Goal: Communication & Community: Share content

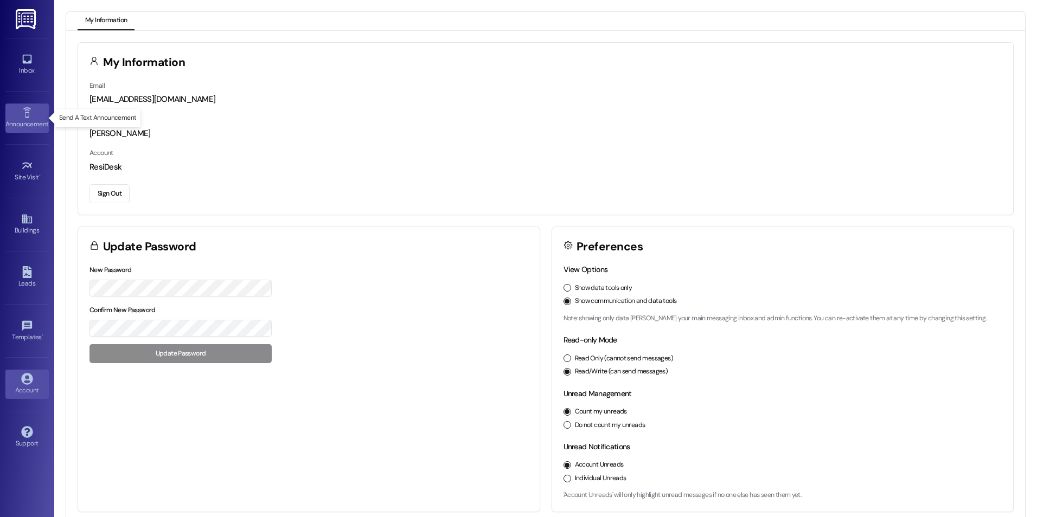
click at [23, 111] on icon at bounding box center [27, 113] width 12 height 12
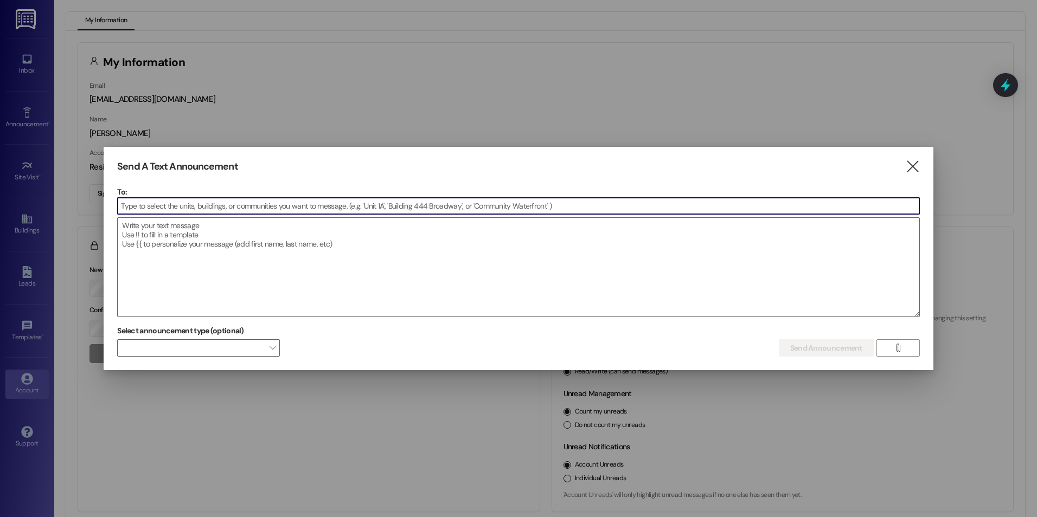
click at [175, 210] on input at bounding box center [519, 206] width 802 height 16
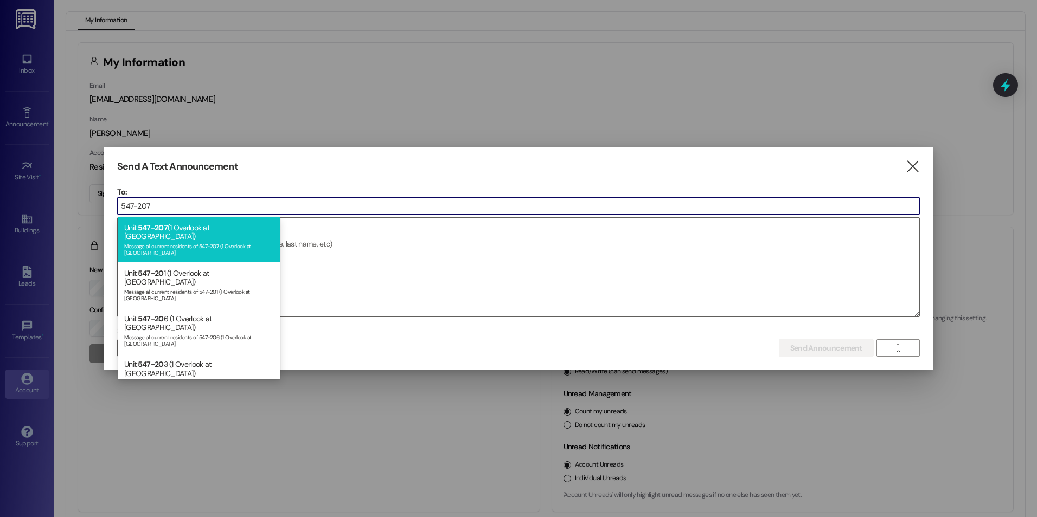
type input "547-207"
click at [173, 241] on div "Message all current residents of 547-207 (1 Overlook at [GEOGRAPHIC_DATA]" at bounding box center [199, 248] width 150 height 15
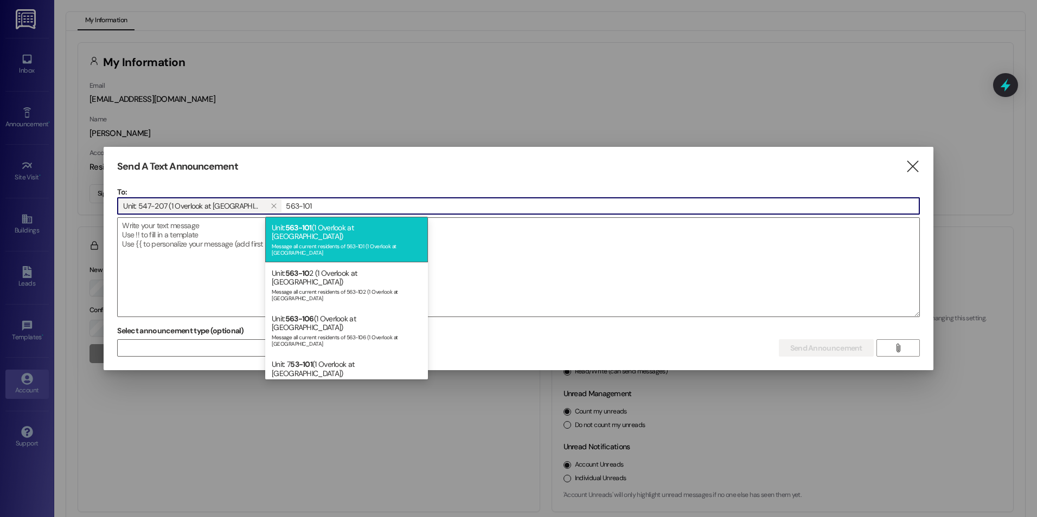
type input "563-101"
click at [280, 227] on div "Unit: 563-101 (1 Overlook at [GEOGRAPHIC_DATA]) Message all current residents o…" at bounding box center [346, 240] width 163 height 46
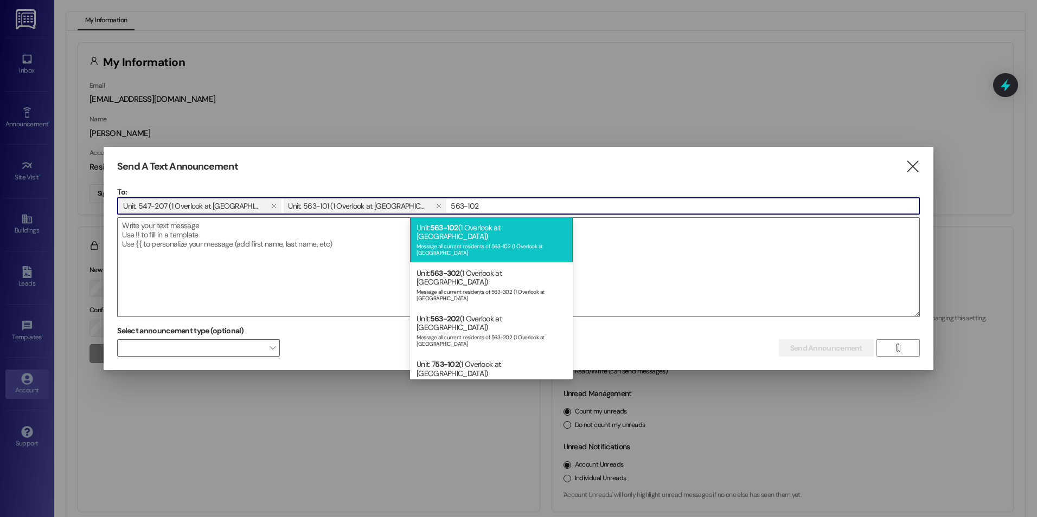
type input "563-102"
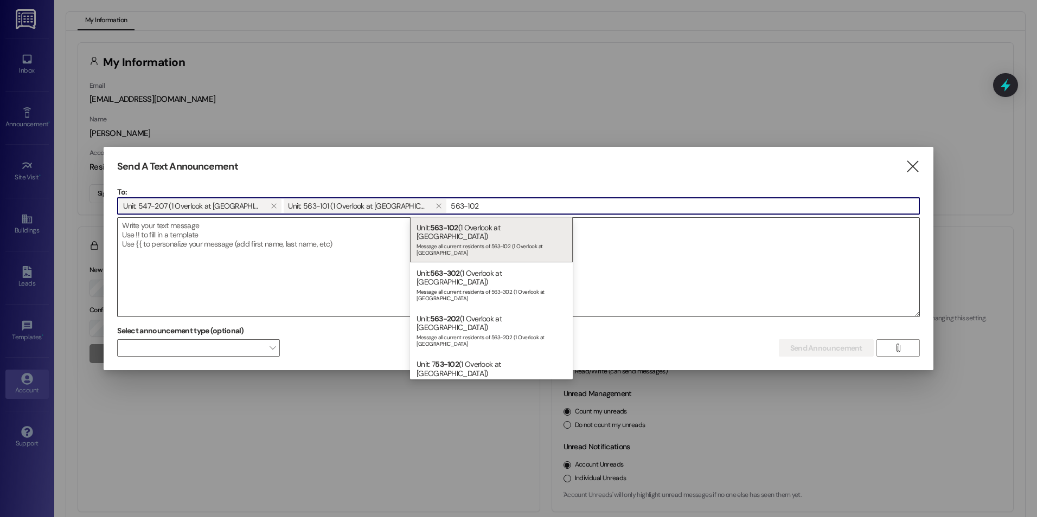
click at [463, 241] on div "Message all current residents of 563-102 (1 Overlook at [GEOGRAPHIC_DATA]" at bounding box center [492, 248] width 150 height 15
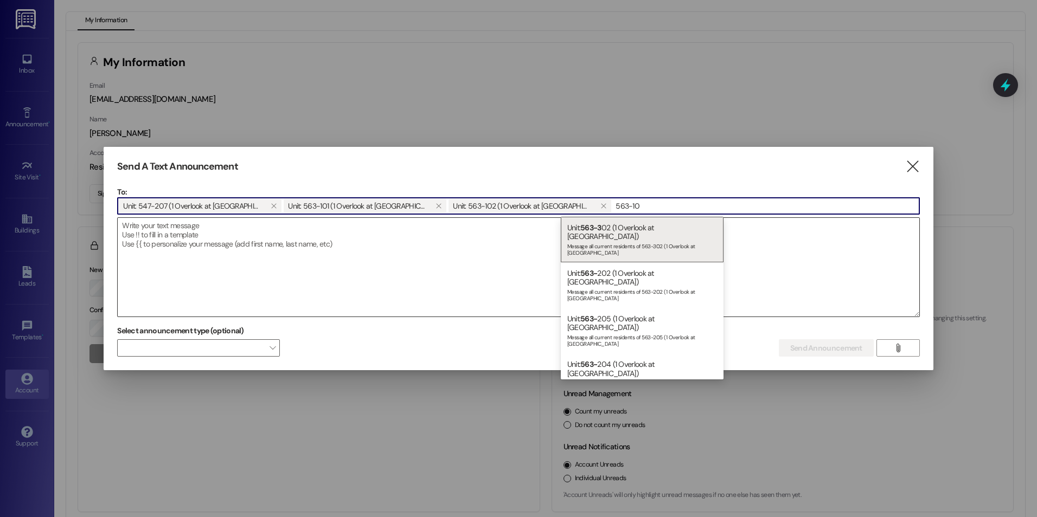
type input "563-103"
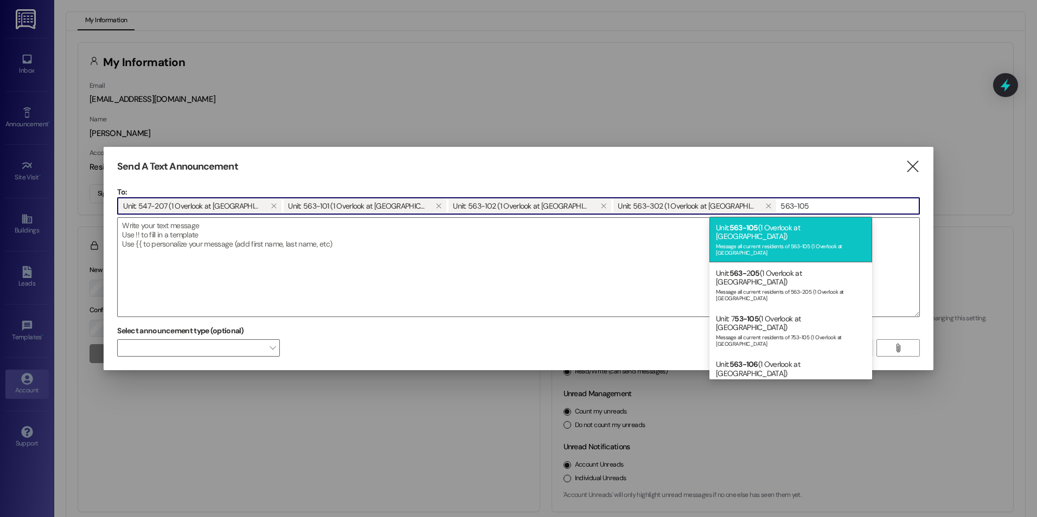
type input "563-105"
click at [762, 244] on div "Unit: 563-105 (1 Overlook at [GEOGRAPHIC_DATA]) Message all current residents o…" at bounding box center [790, 240] width 163 height 46
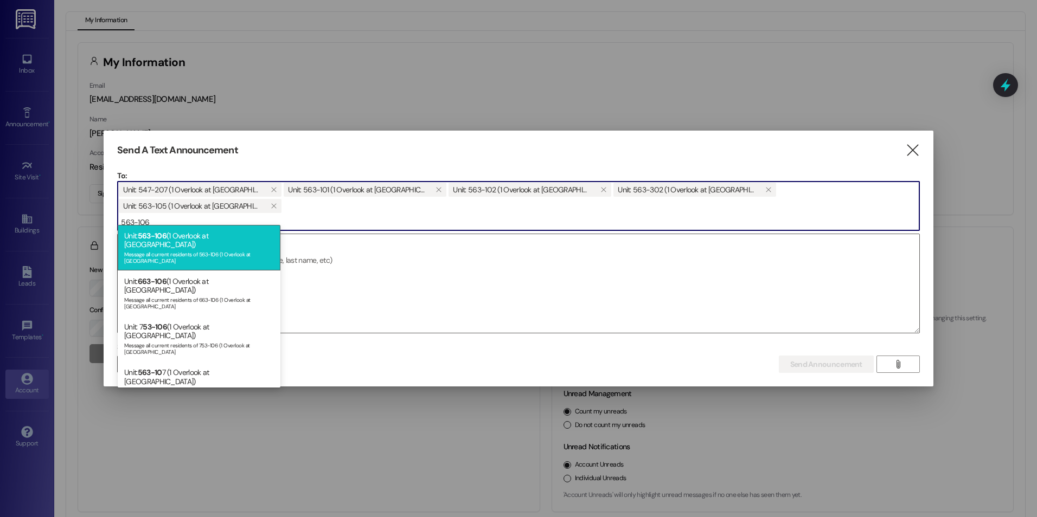
type input "563-106"
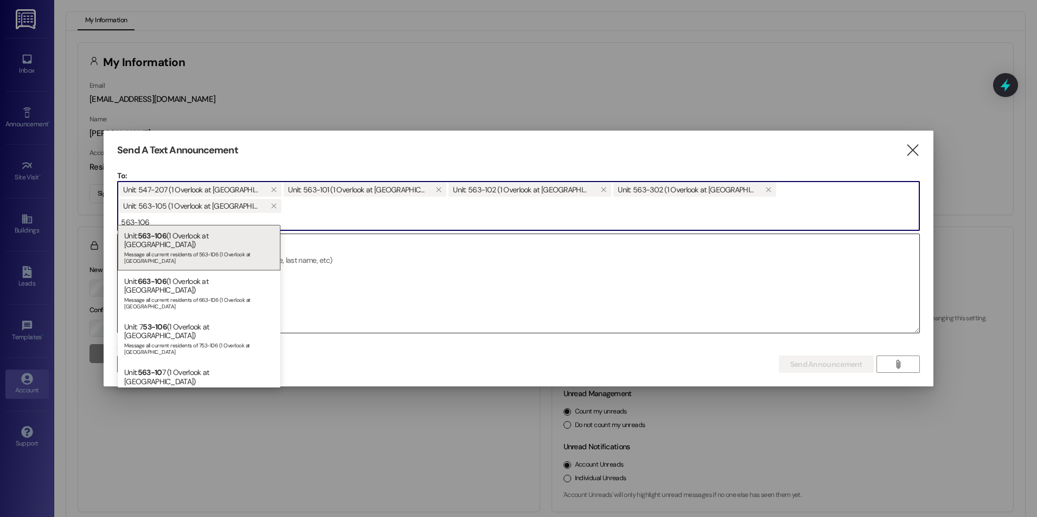
click at [181, 249] on div "Message all current residents of 563-106 (1 Overlook at [GEOGRAPHIC_DATA]" at bounding box center [199, 256] width 150 height 15
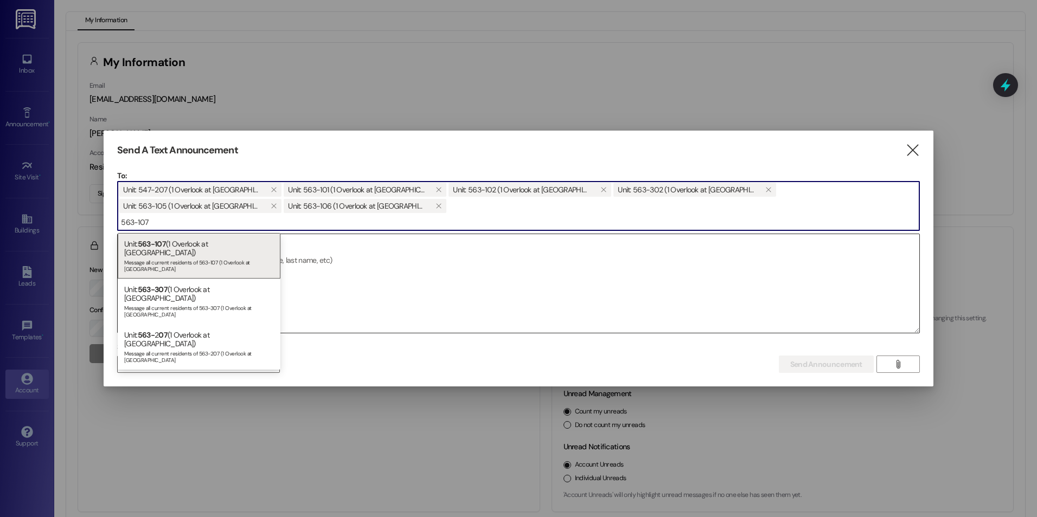
type input "563-107"
click at [181, 245] on div "Unit: 563-107 (1 Overlook at [GEOGRAPHIC_DATA]) Message all current residents o…" at bounding box center [199, 256] width 163 height 46
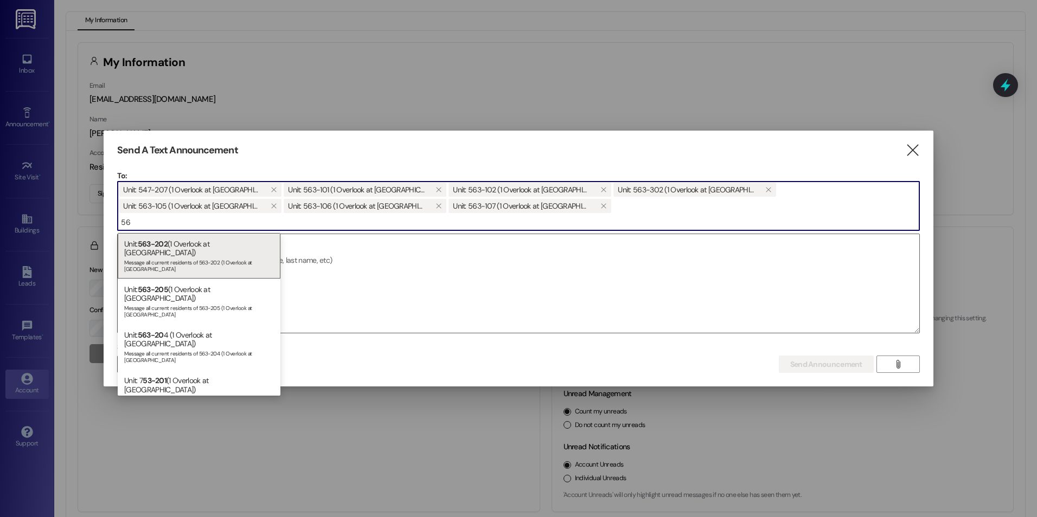
type input "5"
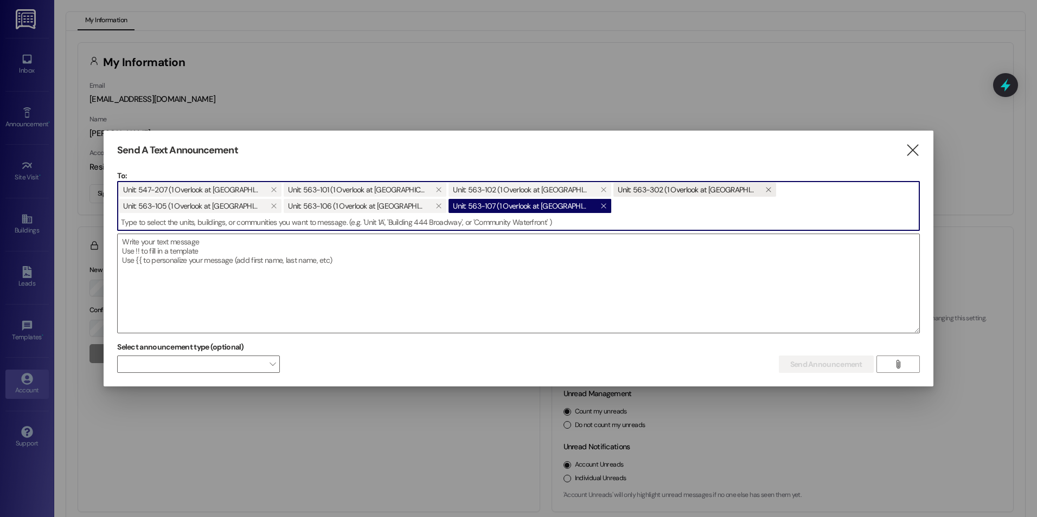
drag, startPoint x: 402, startPoint y: 205, endPoint x: 610, endPoint y: 189, distance: 208.3
click at [600, 204] on icon "" at bounding box center [603, 206] width 6 height 9
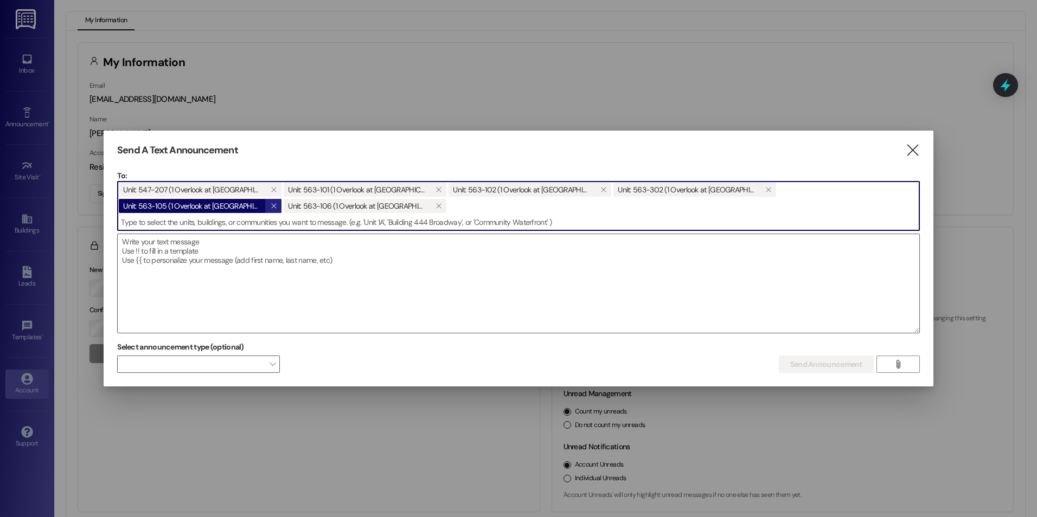
click at [282, 199] on button "" at bounding box center [273, 206] width 16 height 14
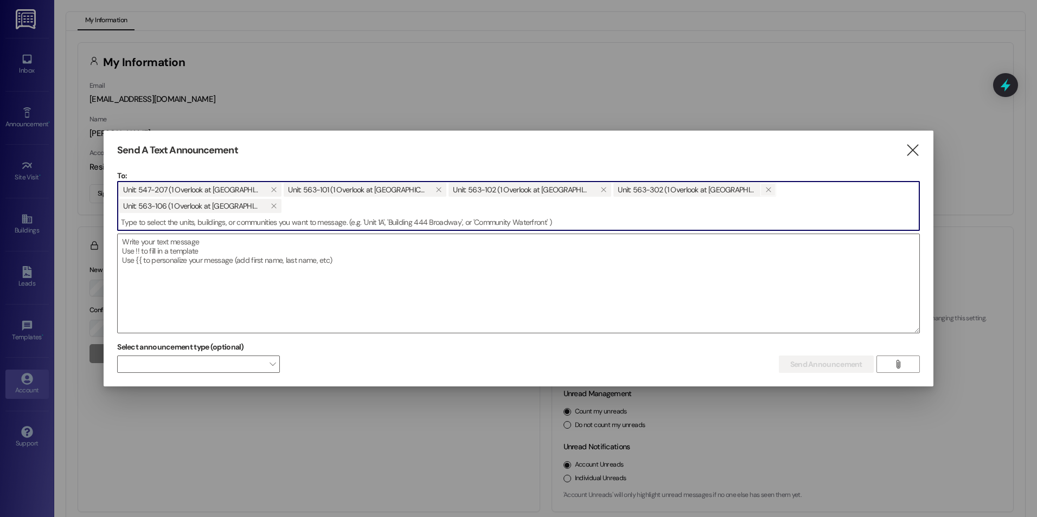
drag, startPoint x: 701, startPoint y: 197, endPoint x: 693, endPoint y: 194, distance: 8.1
click at [763, 196] on span "" at bounding box center [768, 190] width 10 height 14
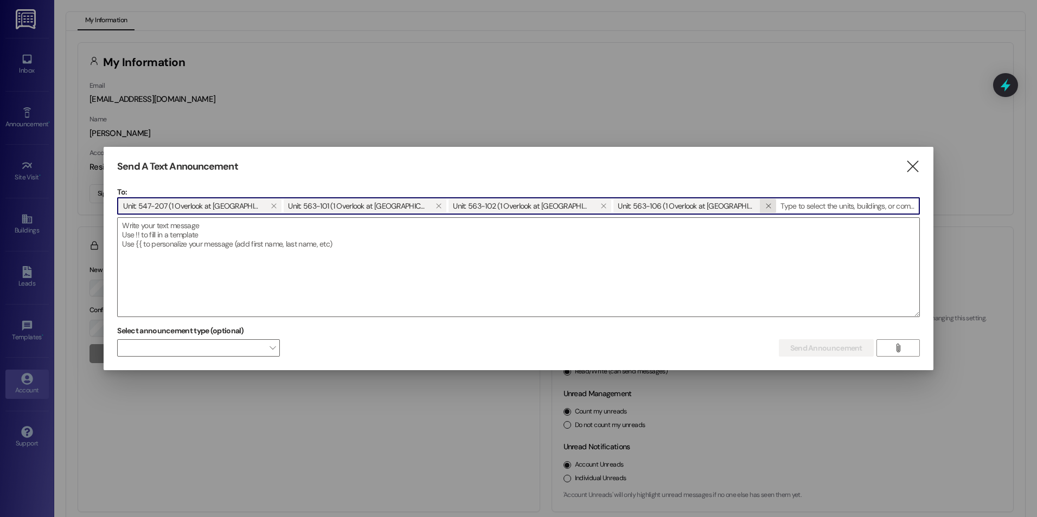
click at [760, 206] on button "" at bounding box center [768, 206] width 16 height 14
drag, startPoint x: 546, startPoint y: 207, endPoint x: 424, endPoint y: 203, distance: 122.1
click at [595, 206] on button "" at bounding box center [603, 206] width 16 height 14
click at [430, 207] on button "" at bounding box center [438, 206] width 16 height 14
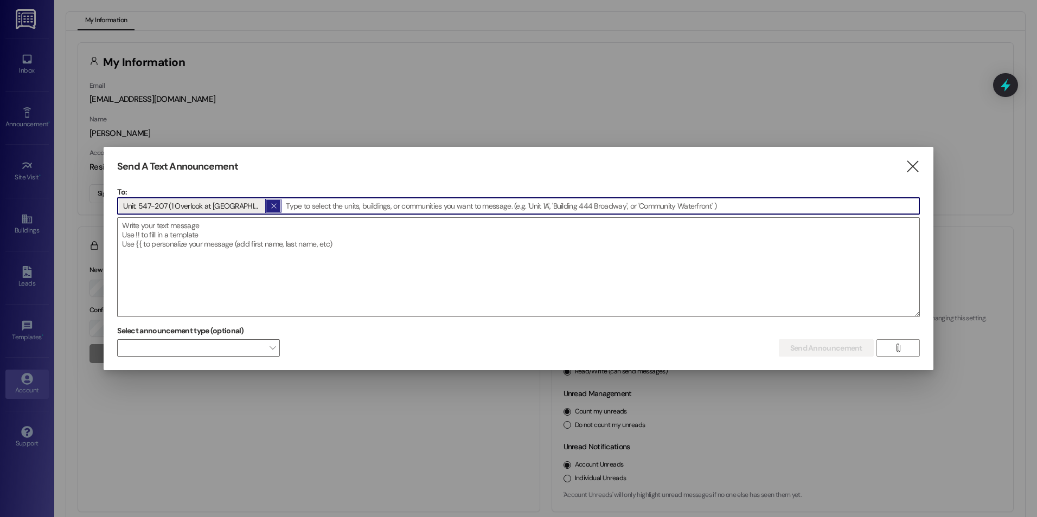
click at [265, 209] on button "" at bounding box center [273, 206] width 16 height 14
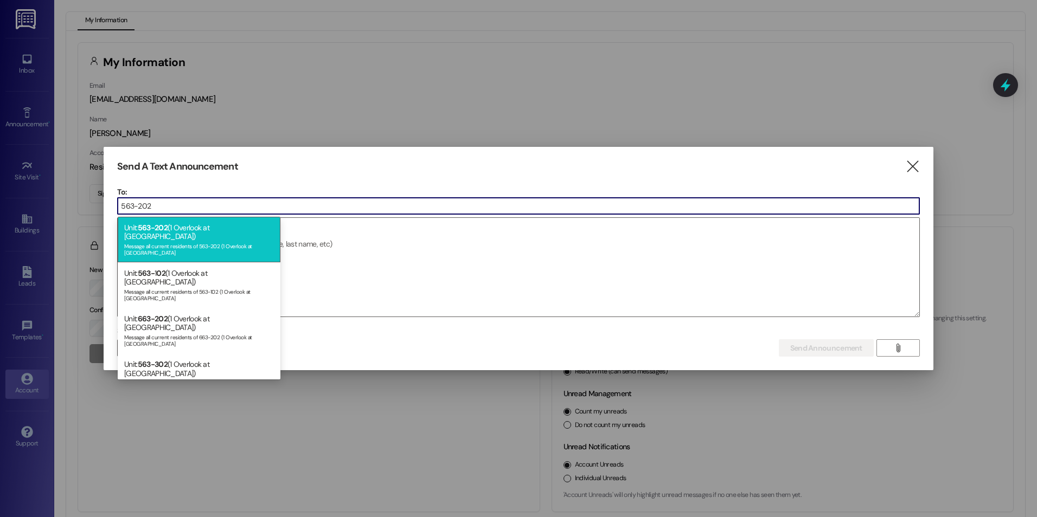
type input "563-202"
click at [180, 241] on div "Message all current residents of 563-202 (1 Overlook at [GEOGRAPHIC_DATA]" at bounding box center [199, 248] width 150 height 15
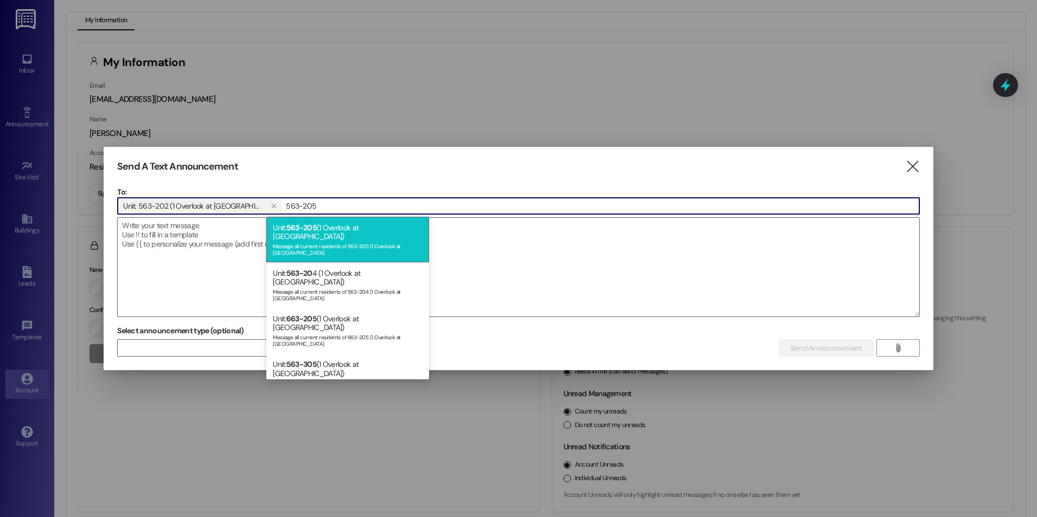
type input "563-205"
click at [333, 241] on div "Message all current residents of 563-205 (1 Overlook at [GEOGRAPHIC_DATA]" at bounding box center [348, 248] width 150 height 15
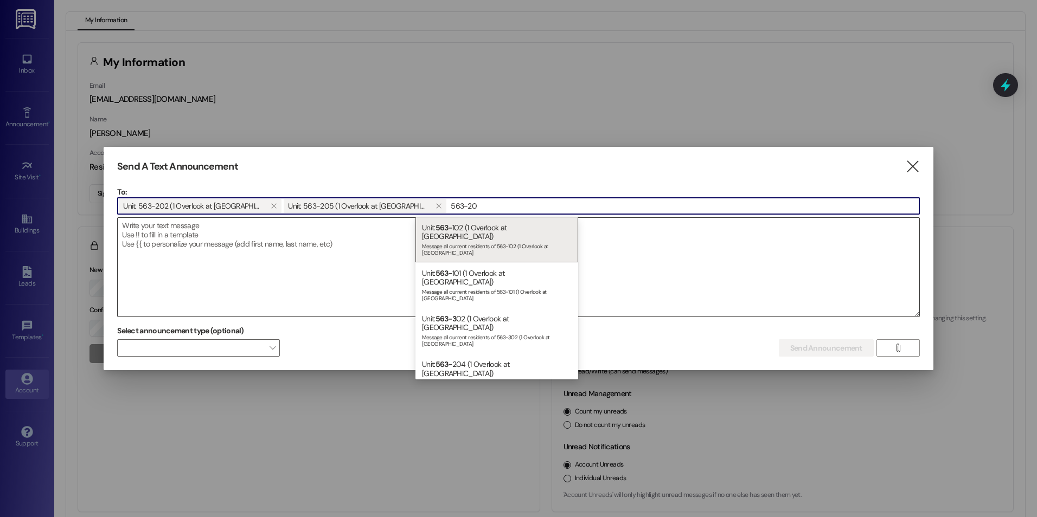
type input "563-206"
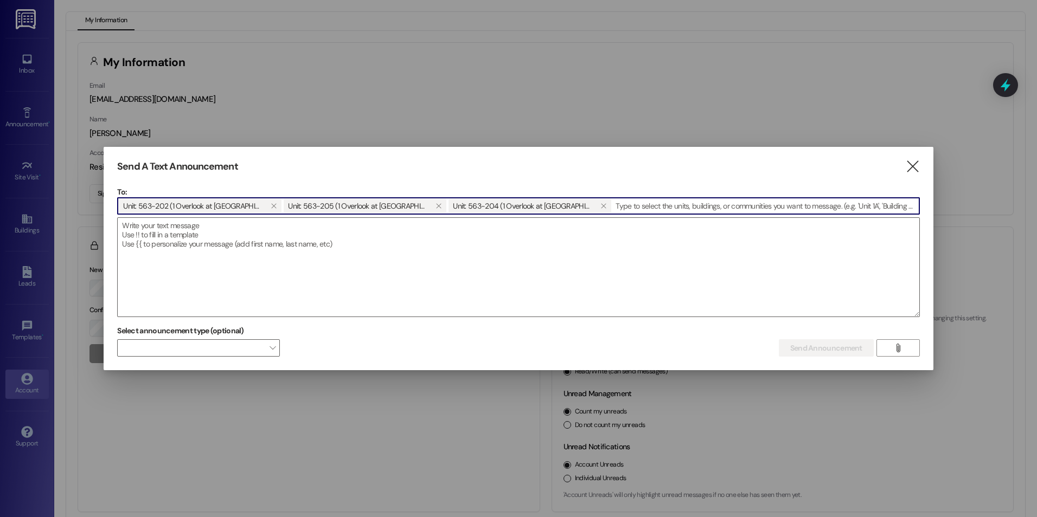
click at [612, 206] on input at bounding box center [765, 206] width 307 height 16
click at [159, 231] on textarea at bounding box center [519, 267] width 802 height 99
click at [612, 208] on input at bounding box center [765, 206] width 307 height 16
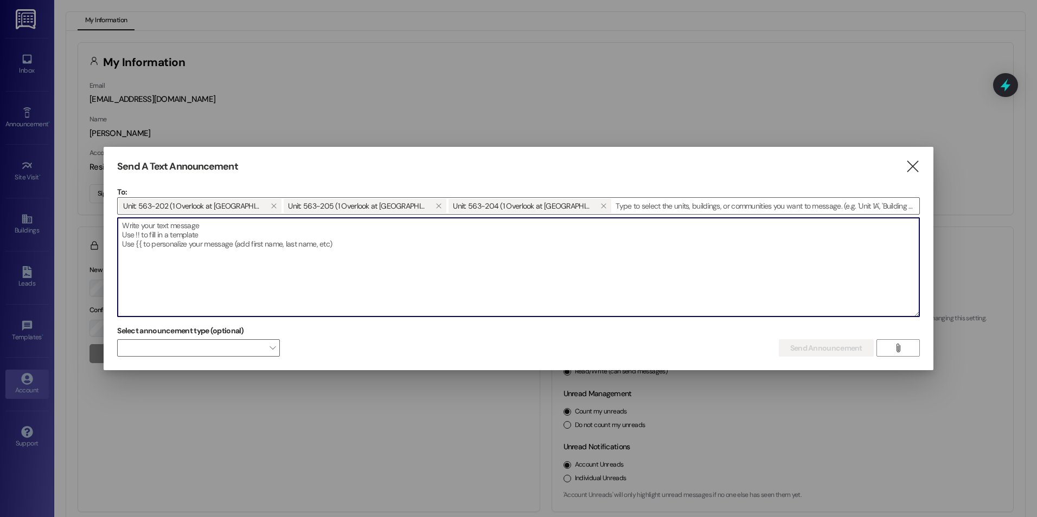
click at [140, 248] on textarea at bounding box center [519, 267] width 802 height 99
click at [612, 208] on input at bounding box center [765, 206] width 307 height 16
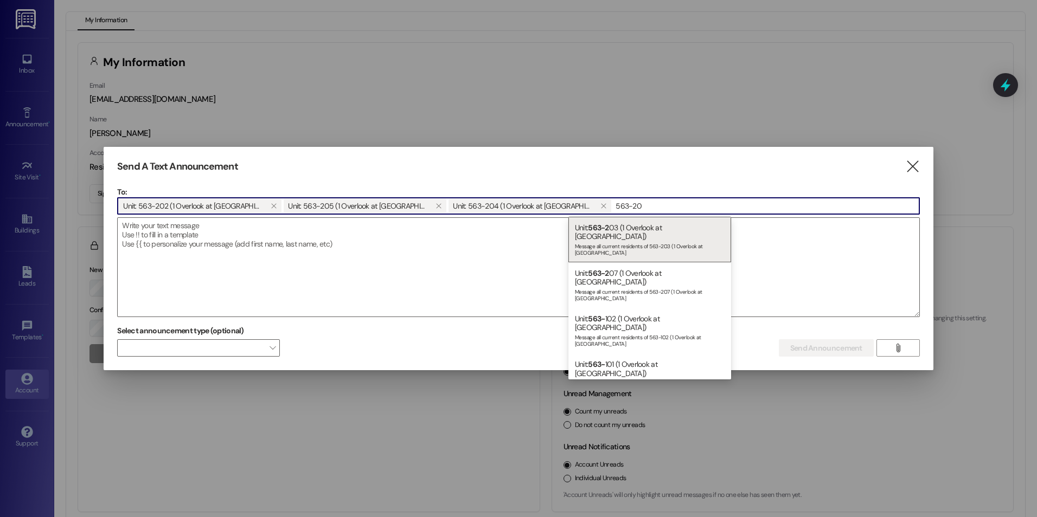
type input "563-206"
drag, startPoint x: 617, startPoint y: 202, endPoint x: 565, endPoint y: 206, distance: 52.2
click at [612, 206] on input "563-206" at bounding box center [765, 206] width 307 height 16
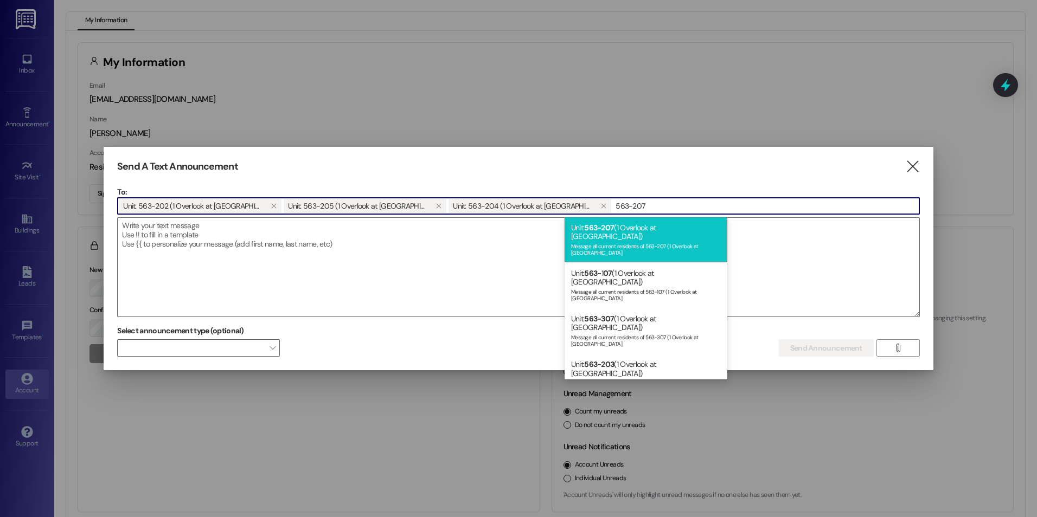
type input "563-207"
click at [616, 227] on div "Unit: 563-207 (1 Overlook at [GEOGRAPHIC_DATA]) Message all current residents o…" at bounding box center [646, 240] width 163 height 46
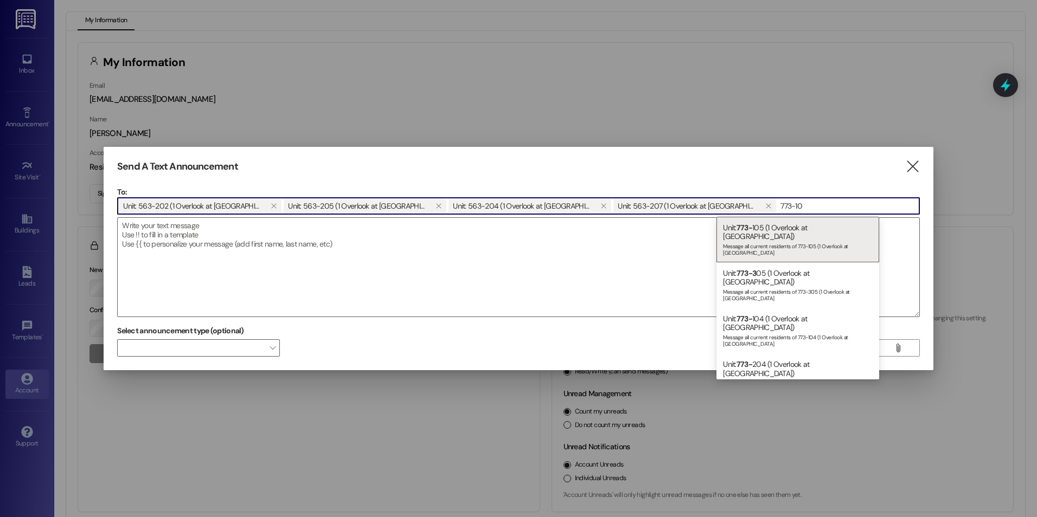
type input "773-101"
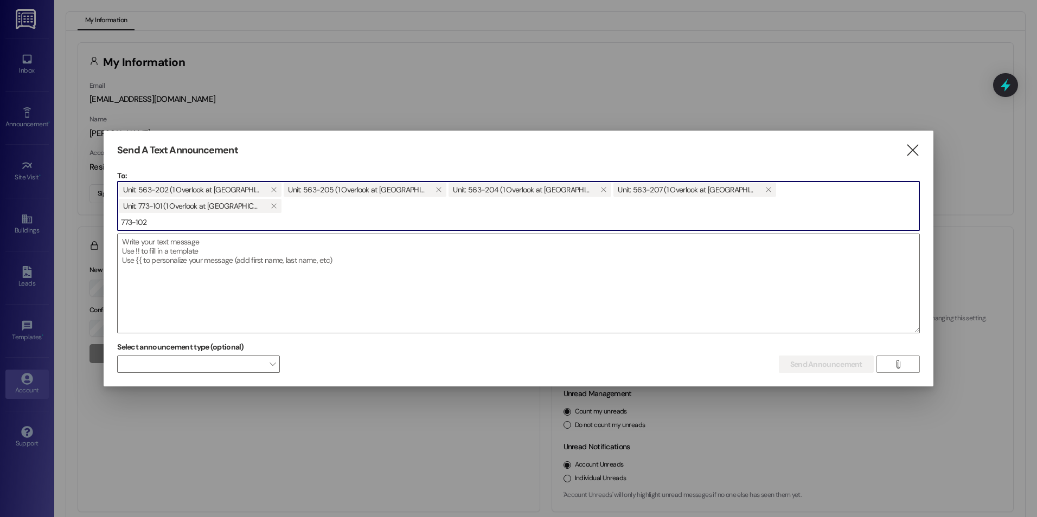
type input "773-102"
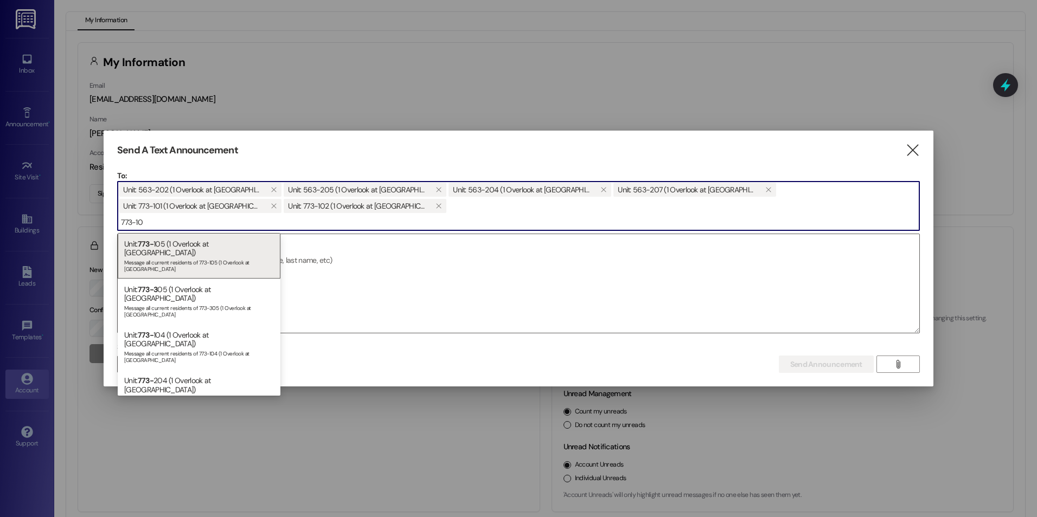
type input "773-103"
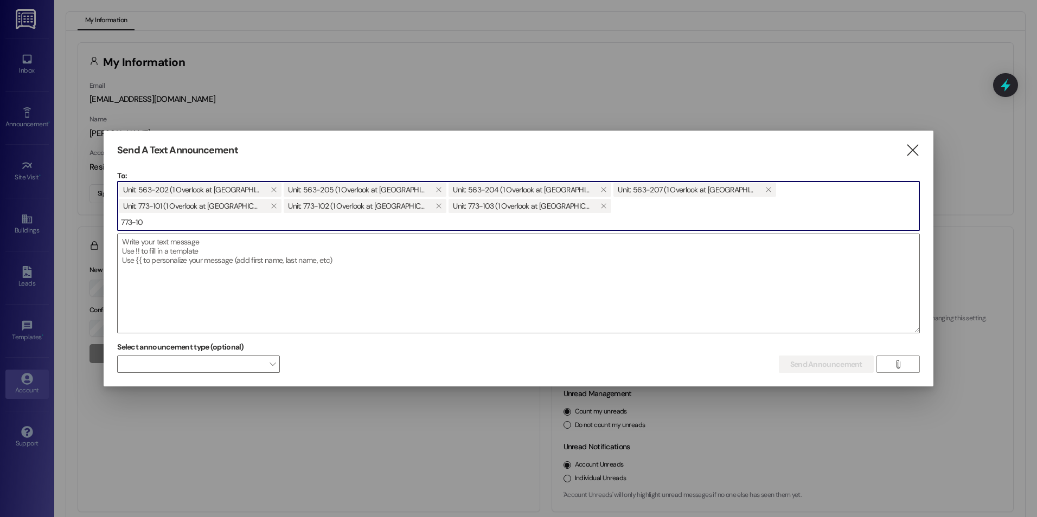
type input "773-104"
type input "773-106"
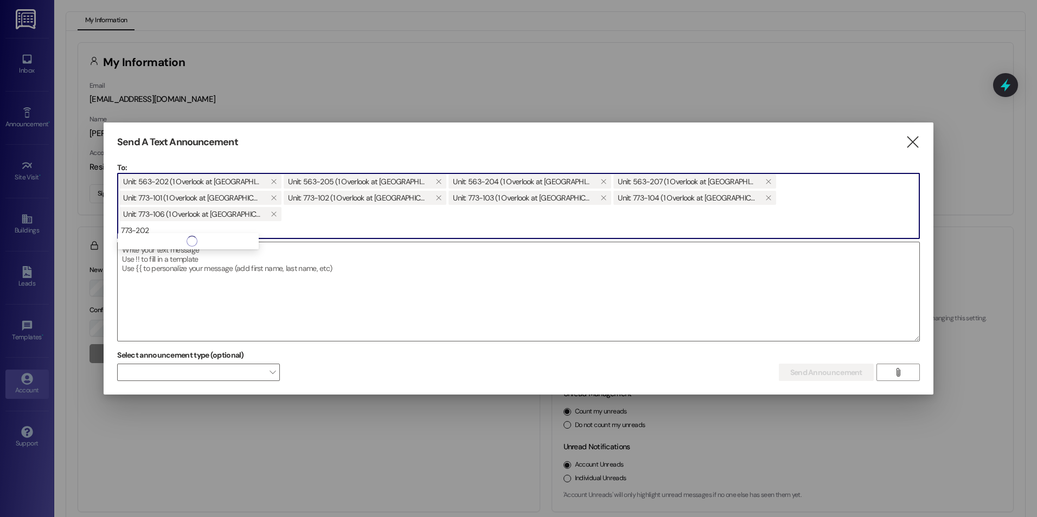
type input "773-202"
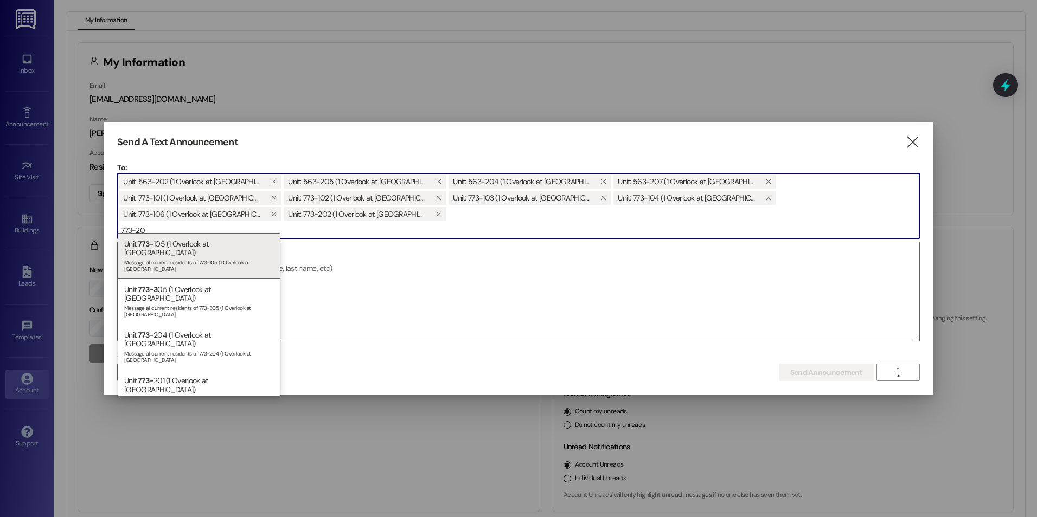
type input "773-203"
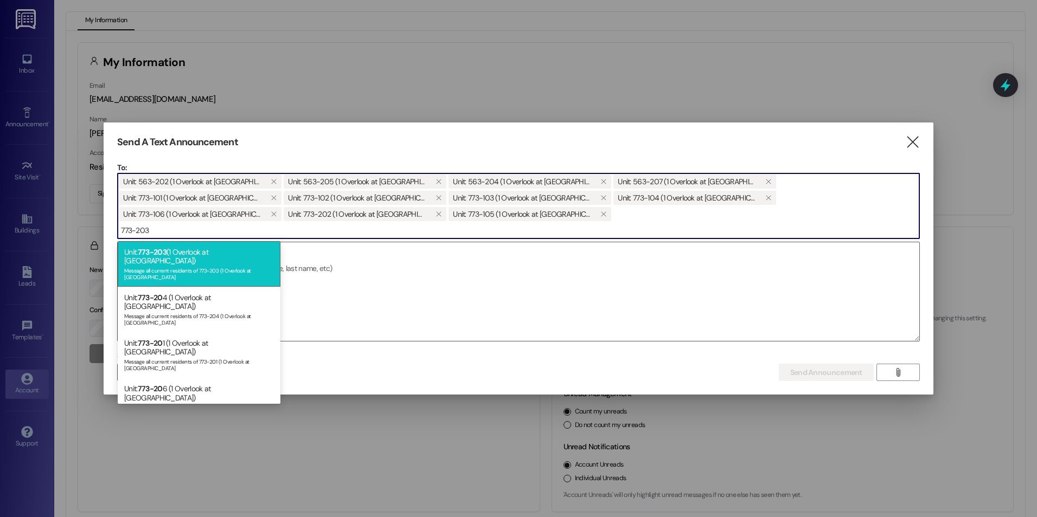
type input "773-203"
drag, startPoint x: 139, startPoint y: 266, endPoint x: 144, endPoint y: 262, distance: 6.2
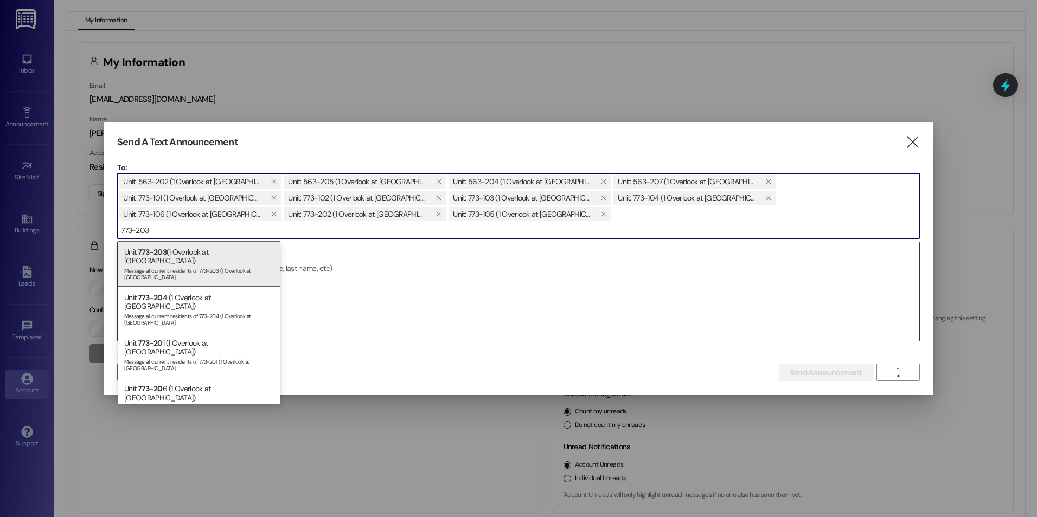
click at [139, 265] on div "Unit: 773-203 (1 Overlook at [GEOGRAPHIC_DATA]) Message all current residents o…" at bounding box center [199, 264] width 163 height 46
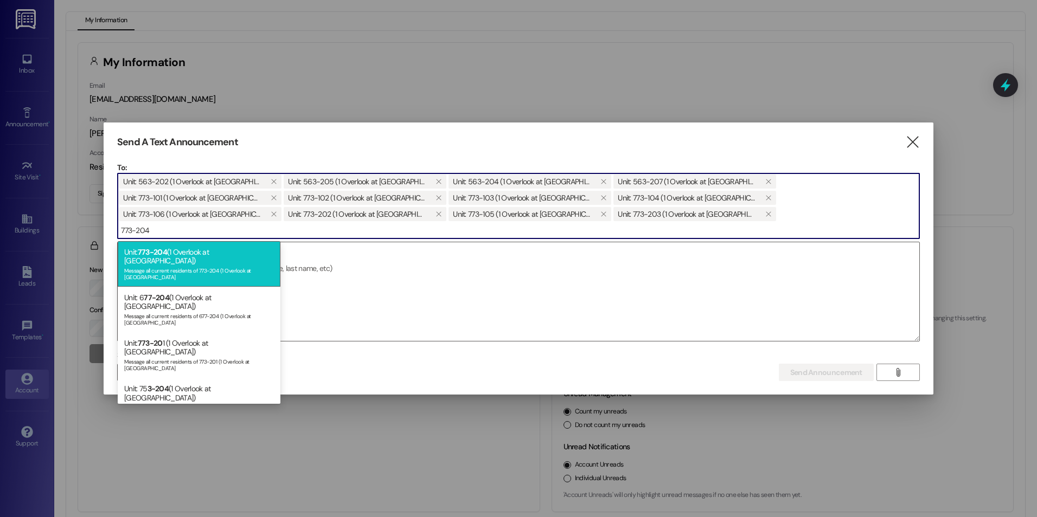
type input "773-204"
click at [184, 265] on div "Message all current residents of 773-204 (1 Overlook at [GEOGRAPHIC_DATA]" at bounding box center [199, 272] width 150 height 15
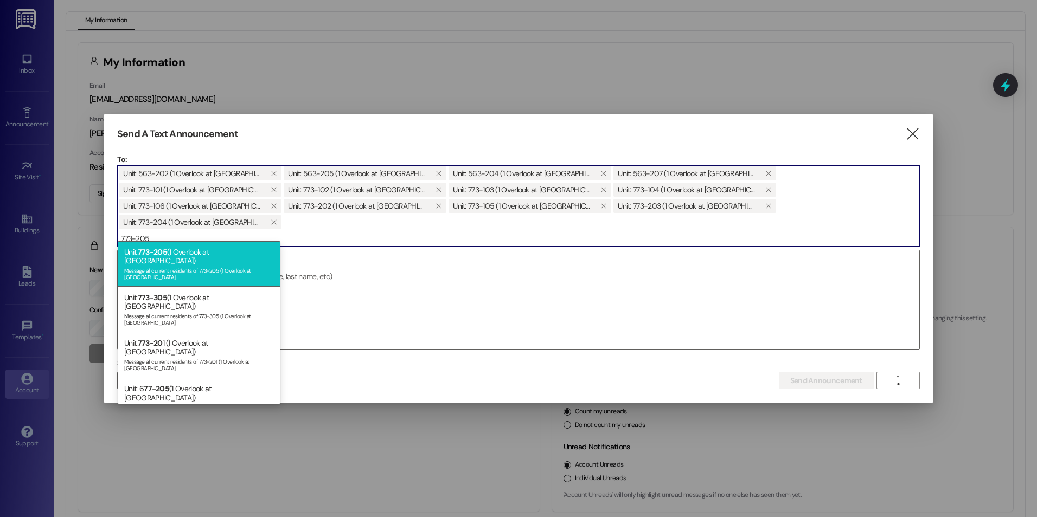
type input "773-205"
click at [160, 248] on span "773-205" at bounding box center [152, 252] width 29 height 10
type input "773-206"
click at [227, 265] on div "Message all current residents of 773-206 (1 Overlook at [GEOGRAPHIC_DATA]" at bounding box center [199, 272] width 150 height 15
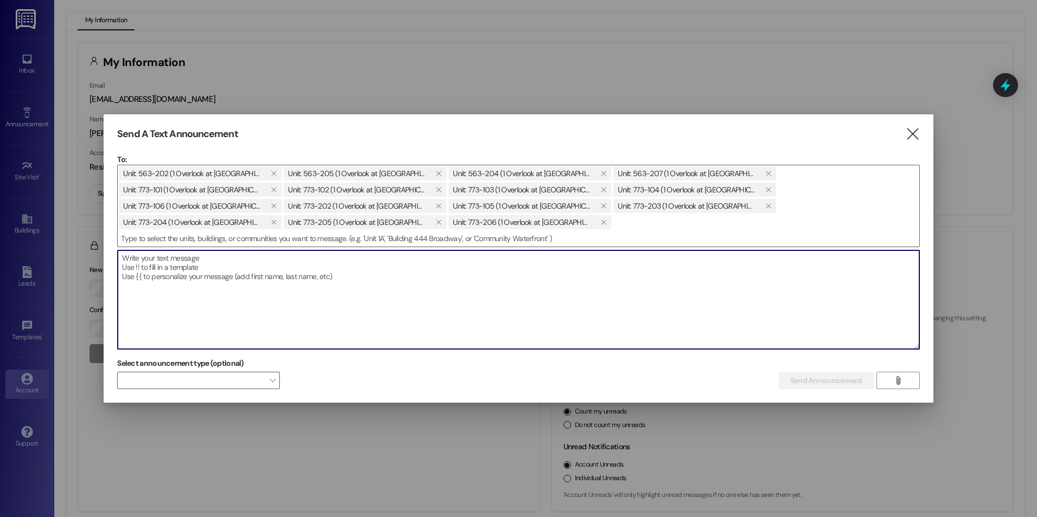
click at [137, 279] on textarea at bounding box center [519, 300] width 802 height 99
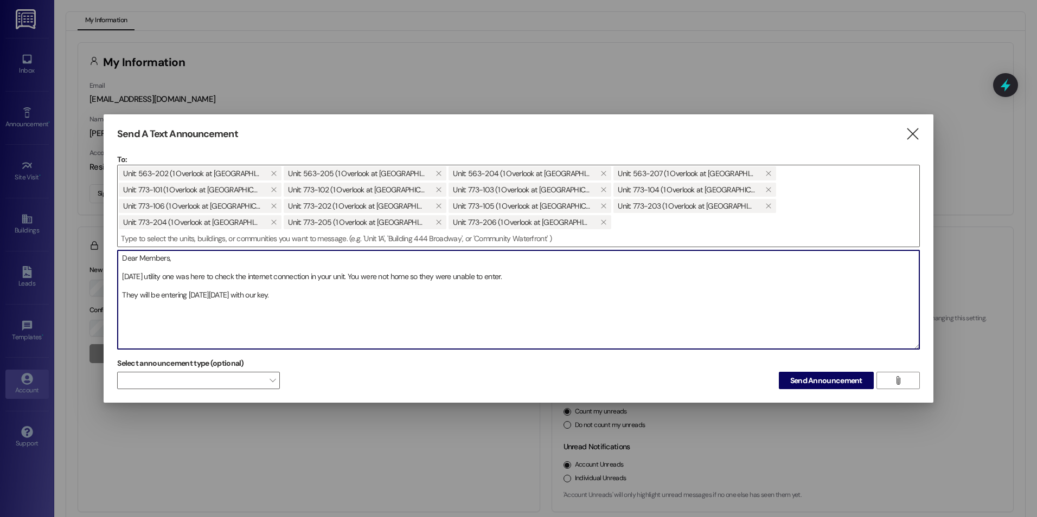
click at [348, 286] on textarea "Dear Members, [DATE] utility one was here to check the internet connection in y…" at bounding box center [519, 300] width 802 height 99
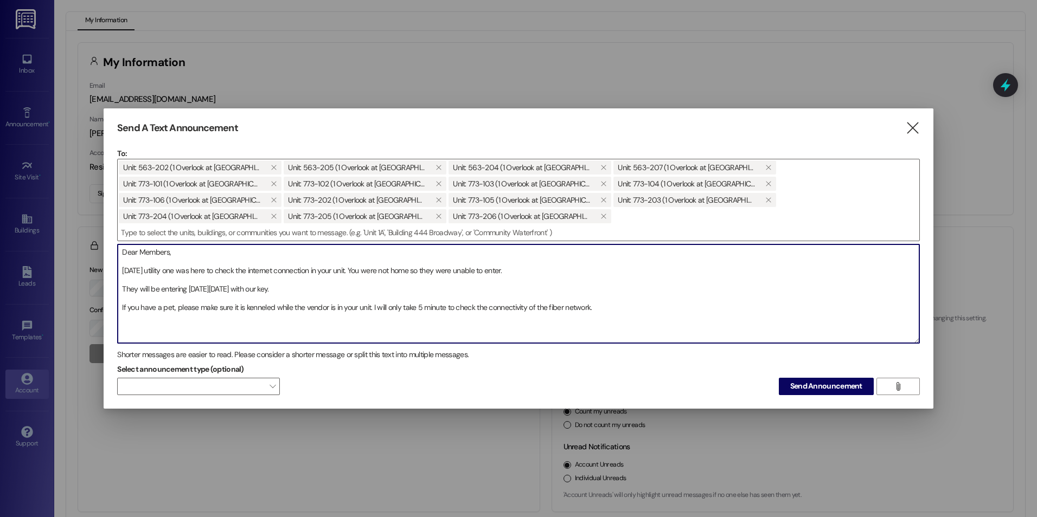
click at [622, 301] on textarea "Dear Members, [DATE] utility one was here to check the internet connection in y…" at bounding box center [519, 294] width 802 height 99
click at [197, 228] on input at bounding box center [519, 233] width 802 height 16
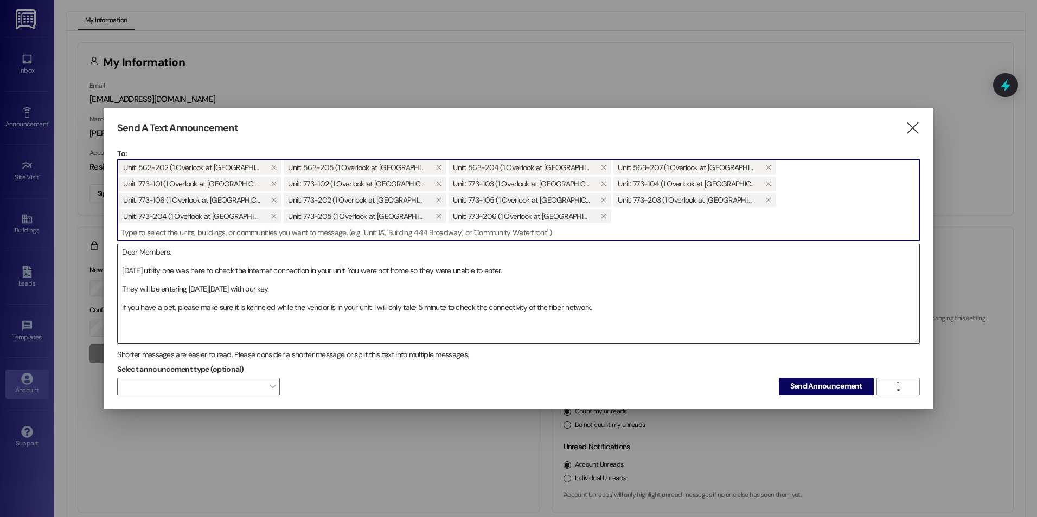
click at [276, 298] on textarea "Dear Members, [DATE] utility one was here to check the internet connection in y…" at bounding box center [519, 294] width 802 height 99
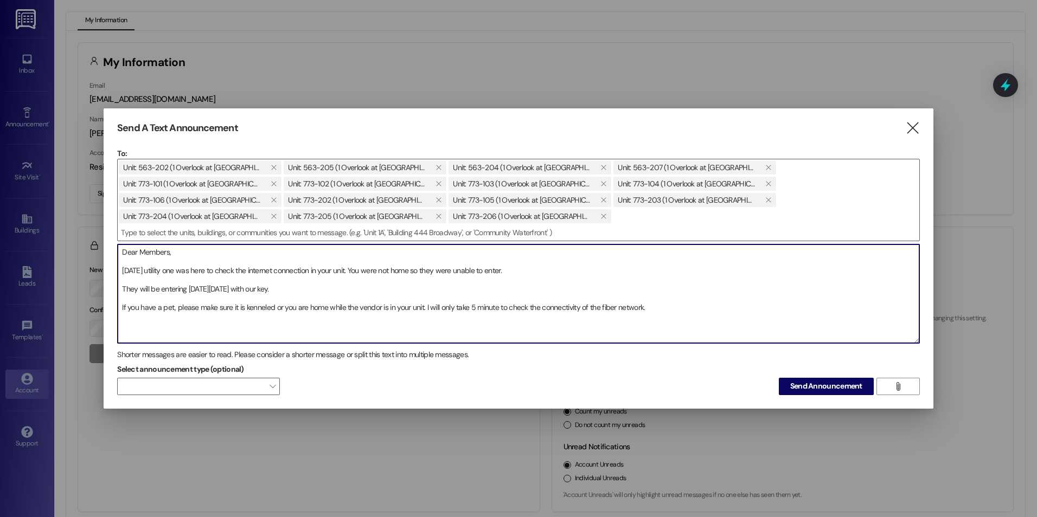
click at [196, 314] on textarea "Dear Members, [DATE] utility one was here to check the internet connection in y…" at bounding box center [519, 294] width 802 height 99
drag, startPoint x: 429, startPoint y: 298, endPoint x: 377, endPoint y: 302, distance: 52.2
click at [377, 302] on textarea "Dear Members, [DATE] utility one was here to check the internet connection in y…" at bounding box center [519, 294] width 802 height 99
click at [708, 303] on textarea "Dear Members, [DATE] utility one was here to check the internet connection in y…" at bounding box center [519, 294] width 802 height 99
type textarea "Dear Members, [DATE] utility one was here to check the internet connection in y…"
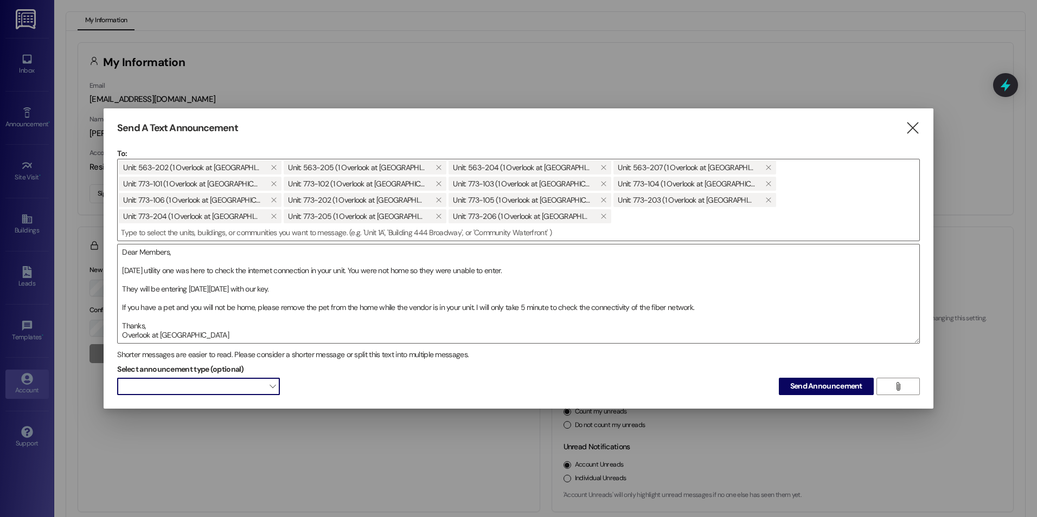
click at [265, 378] on span at bounding box center [198, 386] width 163 height 17
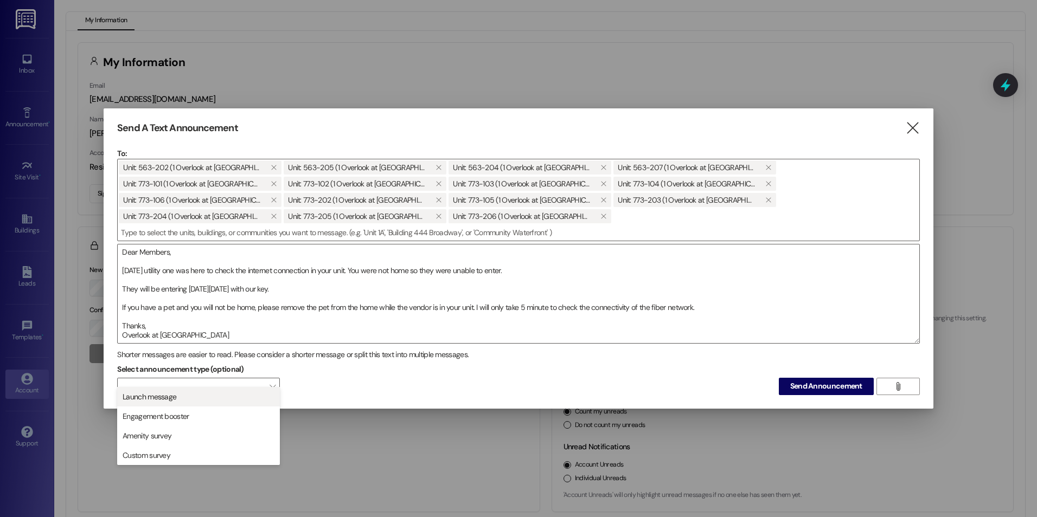
click at [204, 398] on span "Launch message" at bounding box center [198, 397] width 153 height 12
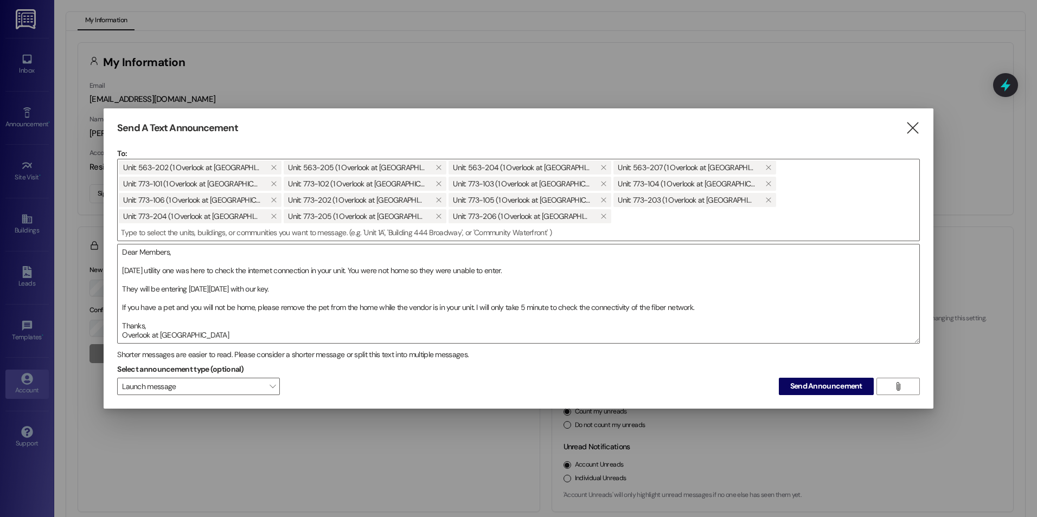
click at [807, 383] on span "Send Announcement" at bounding box center [826, 386] width 72 height 11
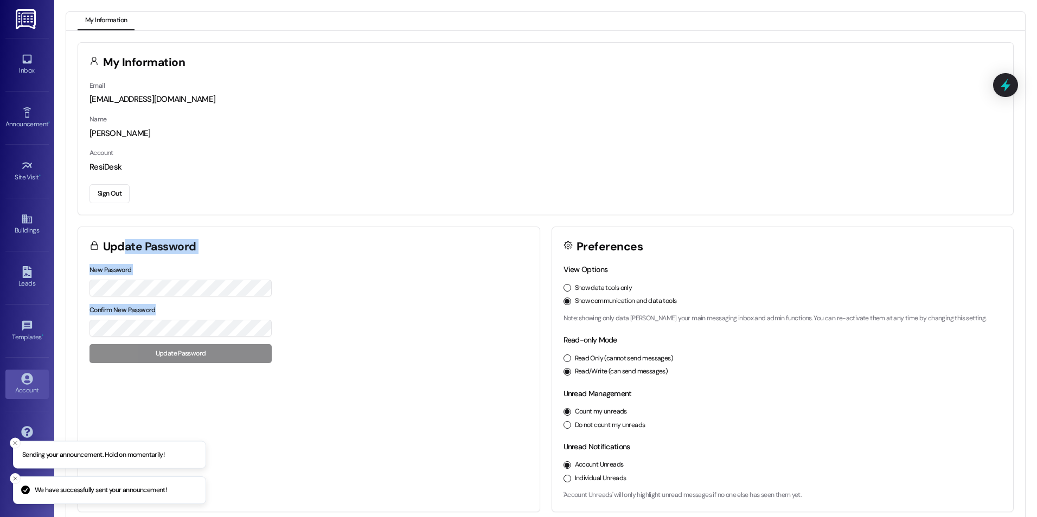
drag, startPoint x: 121, startPoint y: 242, endPoint x: 230, endPoint y: 304, distance: 124.9
click at [230, 304] on div "Update Password New Password Confirm New Password Update Password" at bounding box center [309, 370] width 463 height 286
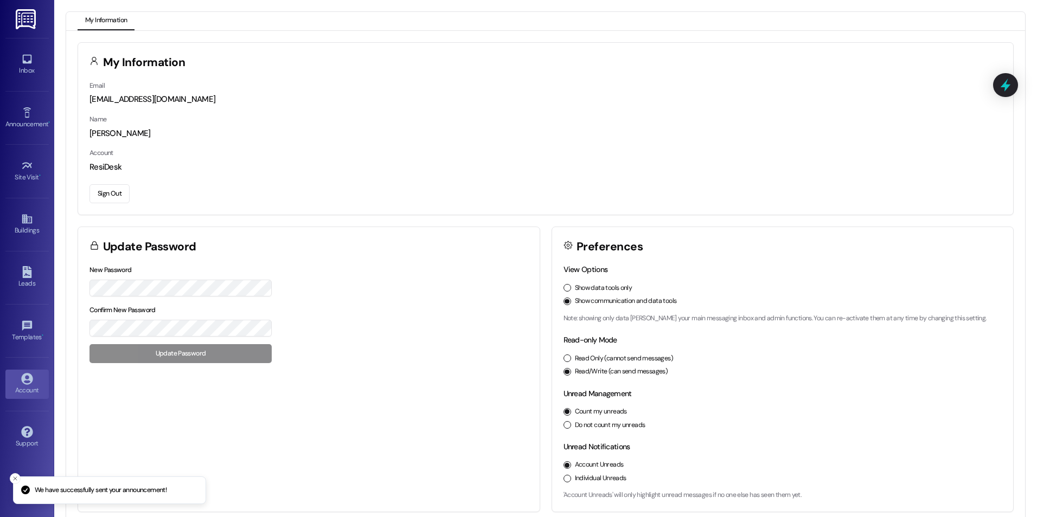
click at [542, 162] on div "ResiDesk" at bounding box center [545, 167] width 912 height 11
